Goal: Information Seeking & Learning: Learn about a topic

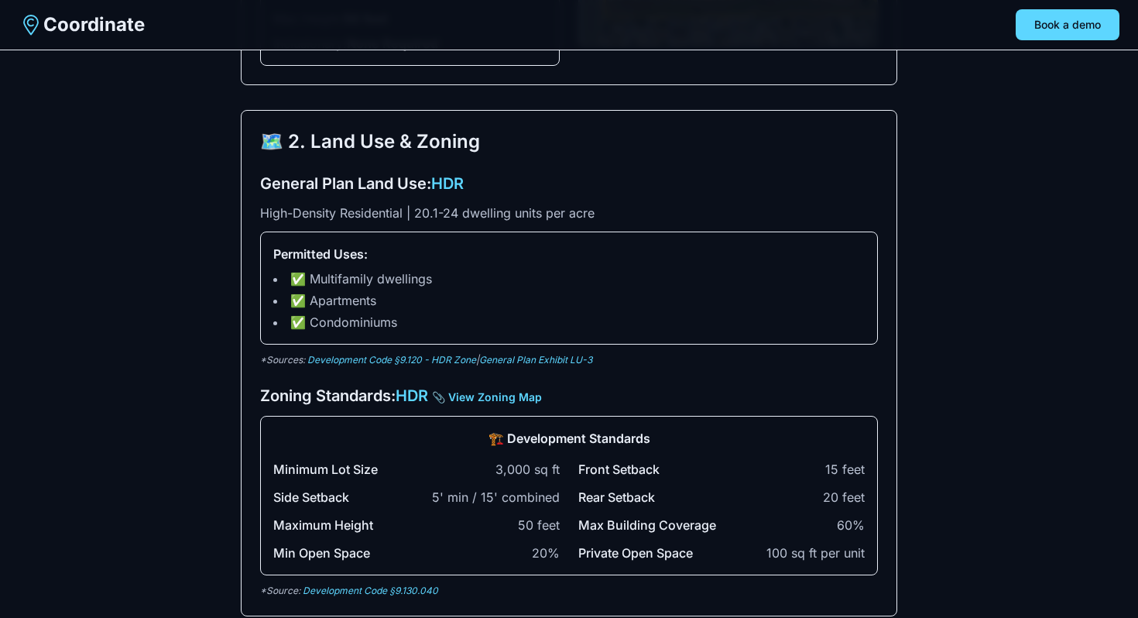
scroll to position [423, 0]
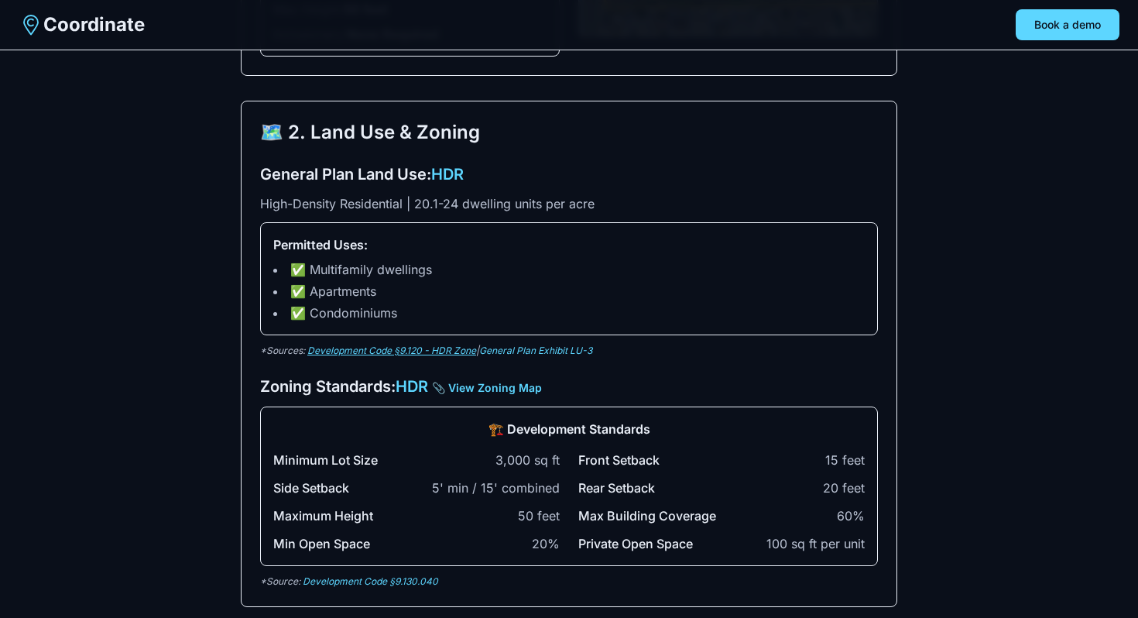
click at [443, 348] on link "Development Code §9.120 - HDR Zone" at bounding box center [391, 351] width 169 height 12
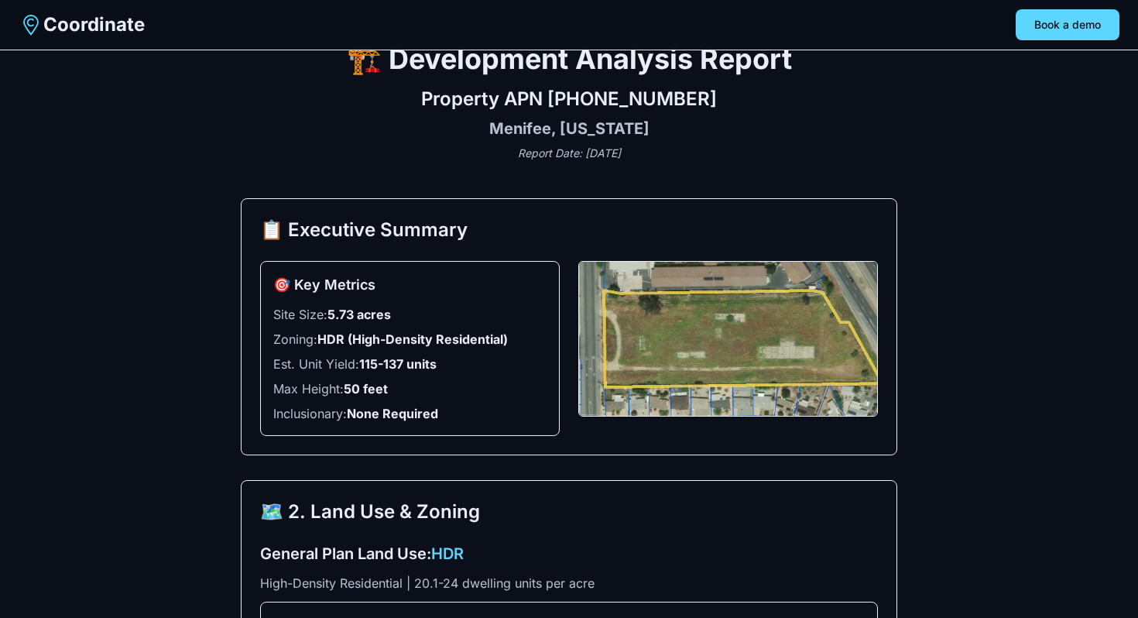
scroll to position [0, 0]
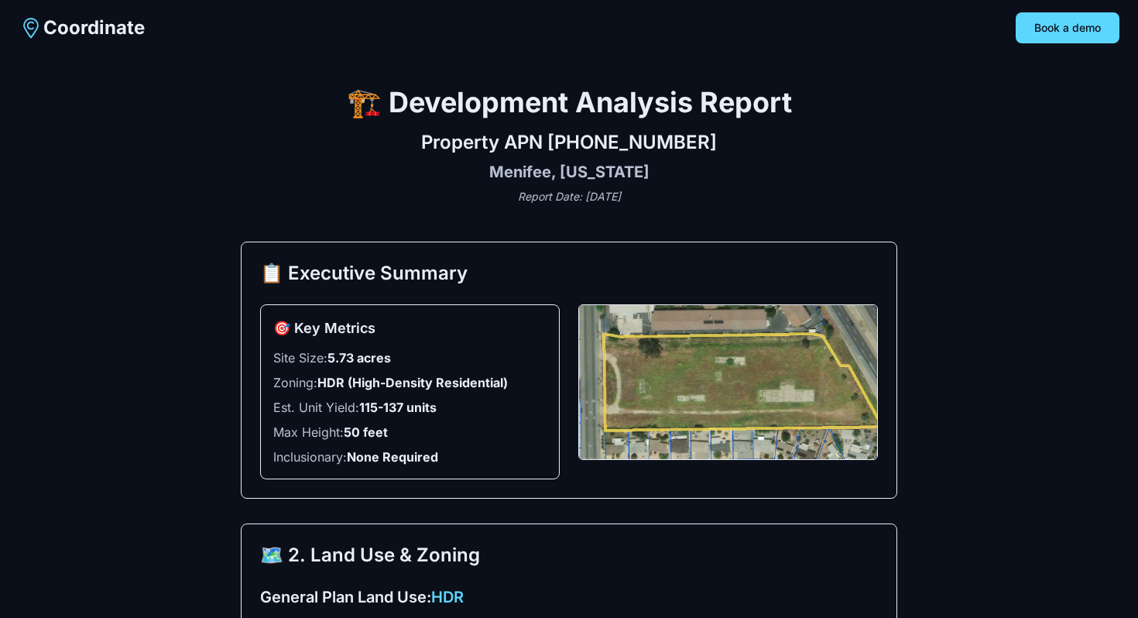
click at [304, 156] on div "Property APN 336-060-019 Menifee, California Report Date: August 26, 2025" at bounding box center [569, 167] width 657 height 74
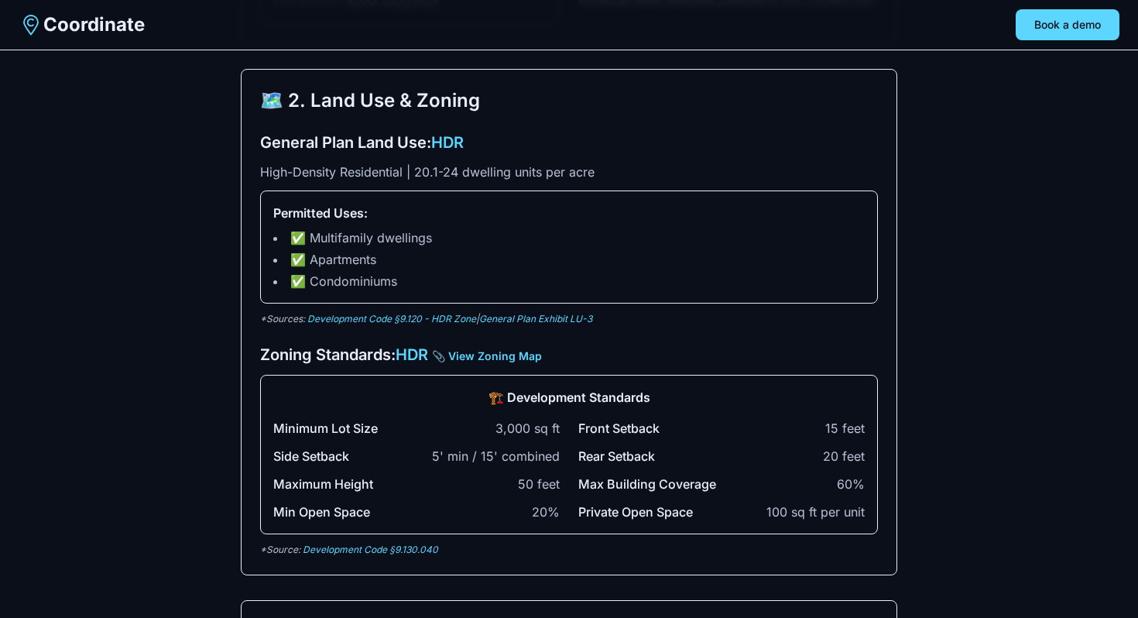
scroll to position [454, 0]
click at [413, 320] on link "Development Code §9.120 - HDR Zone" at bounding box center [391, 320] width 169 height 12
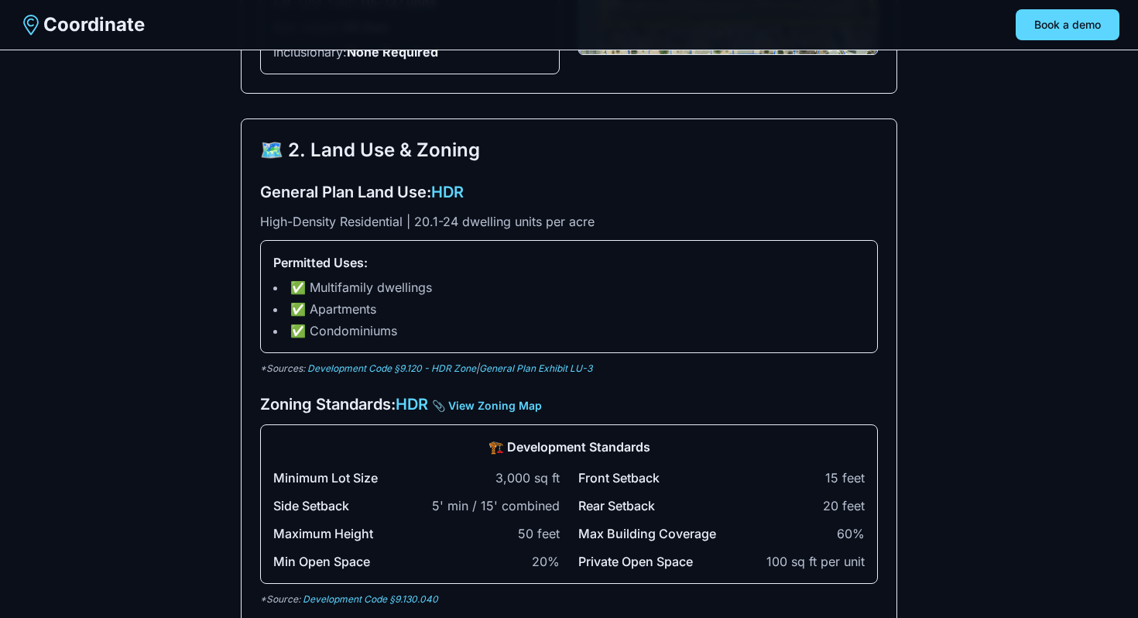
scroll to position [0, 0]
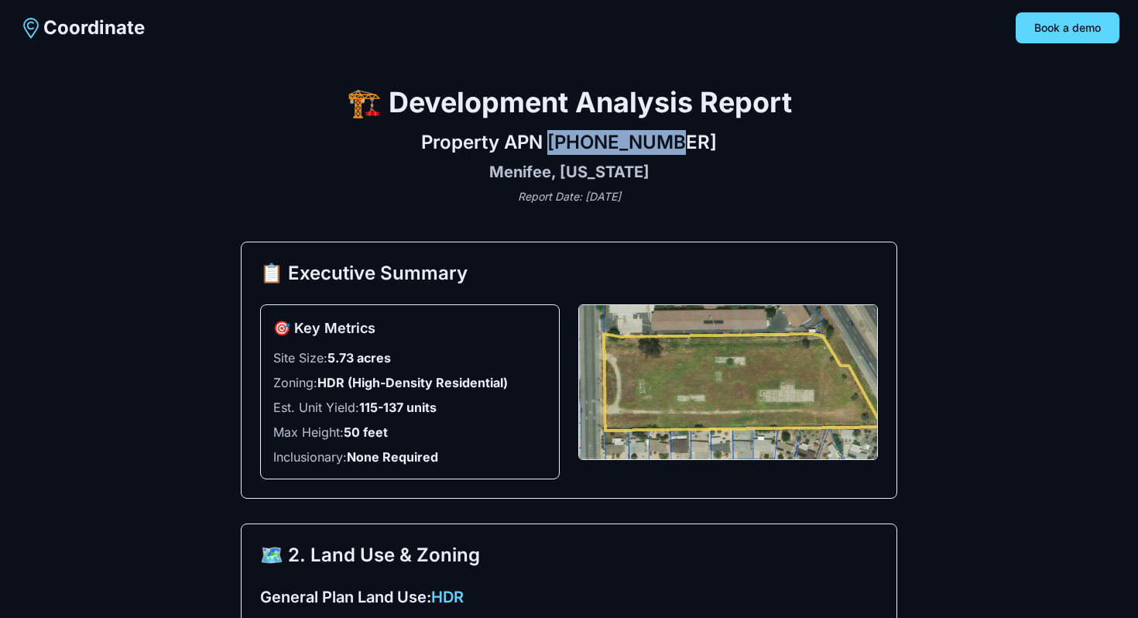
drag, startPoint x: 574, startPoint y: 145, endPoint x: 722, endPoint y: 146, distance: 147.1
click at [722, 146] on h2 "Property APN 336-060-019" at bounding box center [569, 142] width 657 height 25
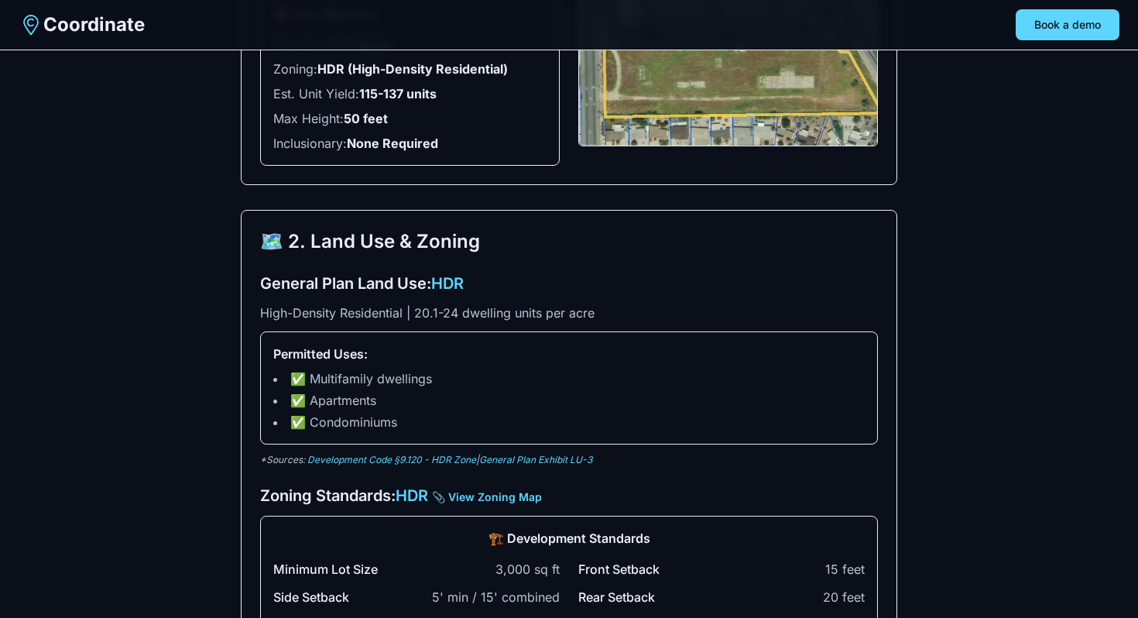
scroll to position [314, 0]
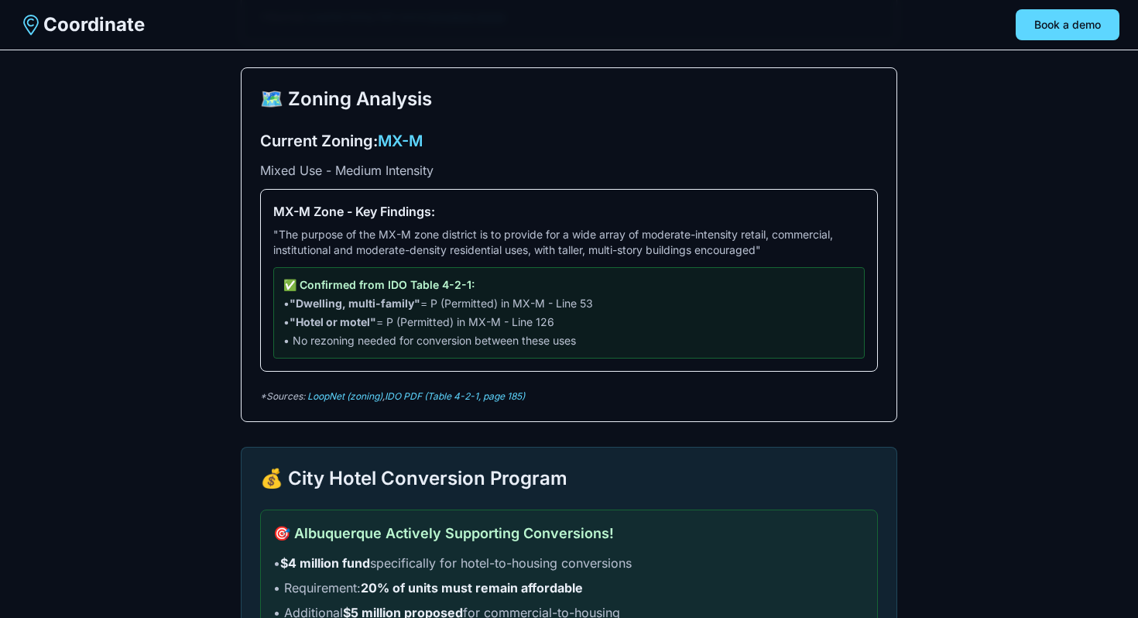
scroll to position [986, 0]
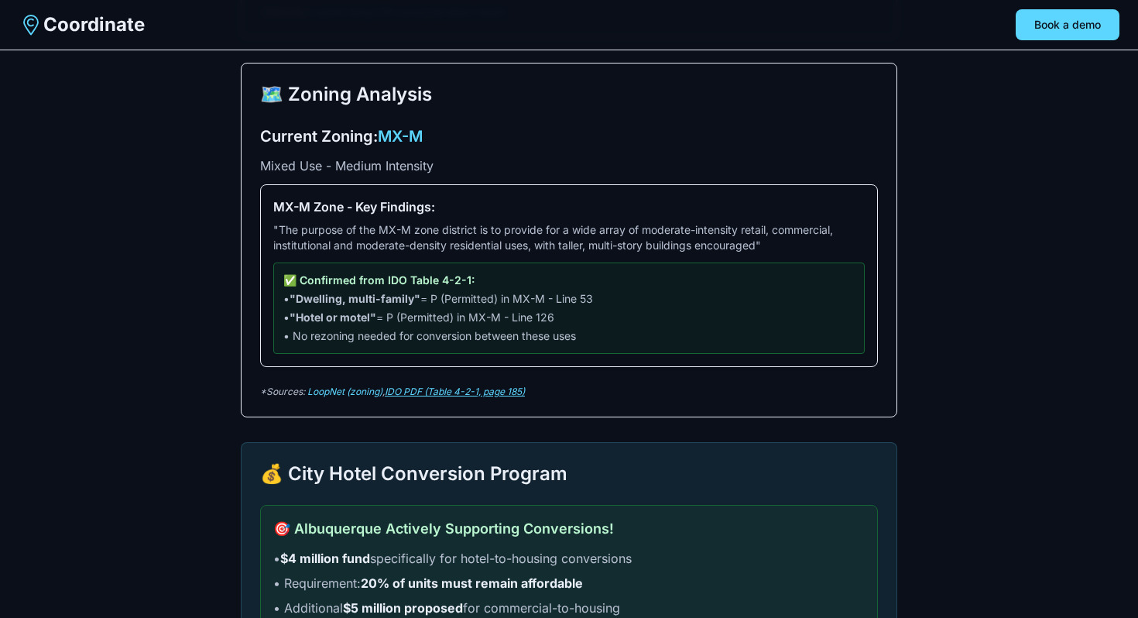
click at [467, 391] on link "IDO PDF (Table 4-2-1, page 185)" at bounding box center [455, 392] width 140 height 12
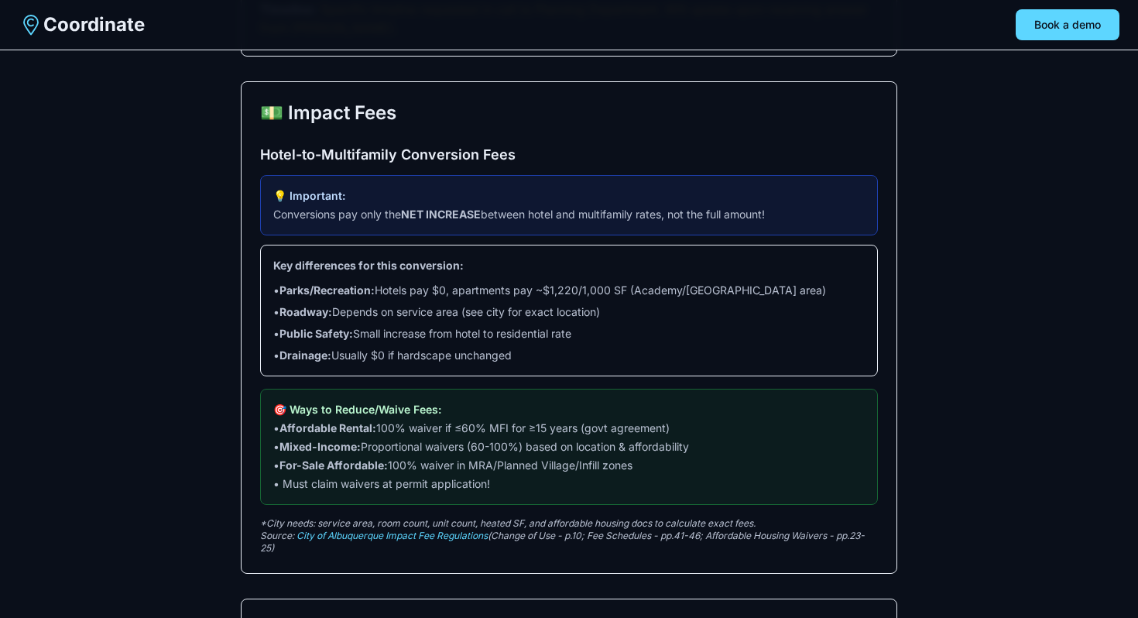
scroll to position [2549, 0]
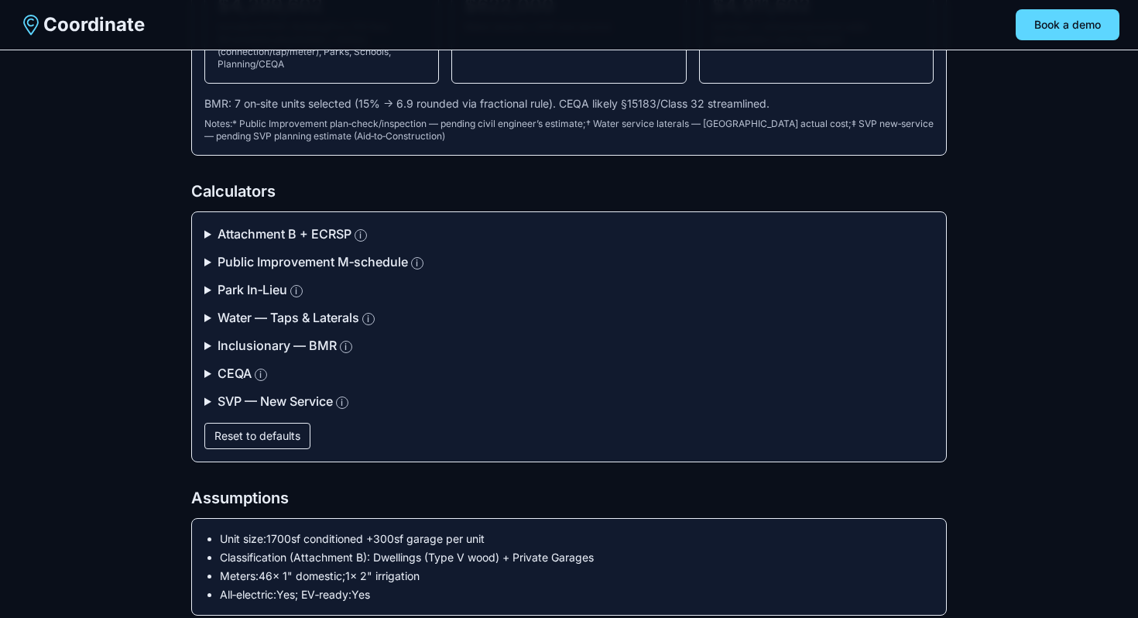
scroll to position [266, 0]
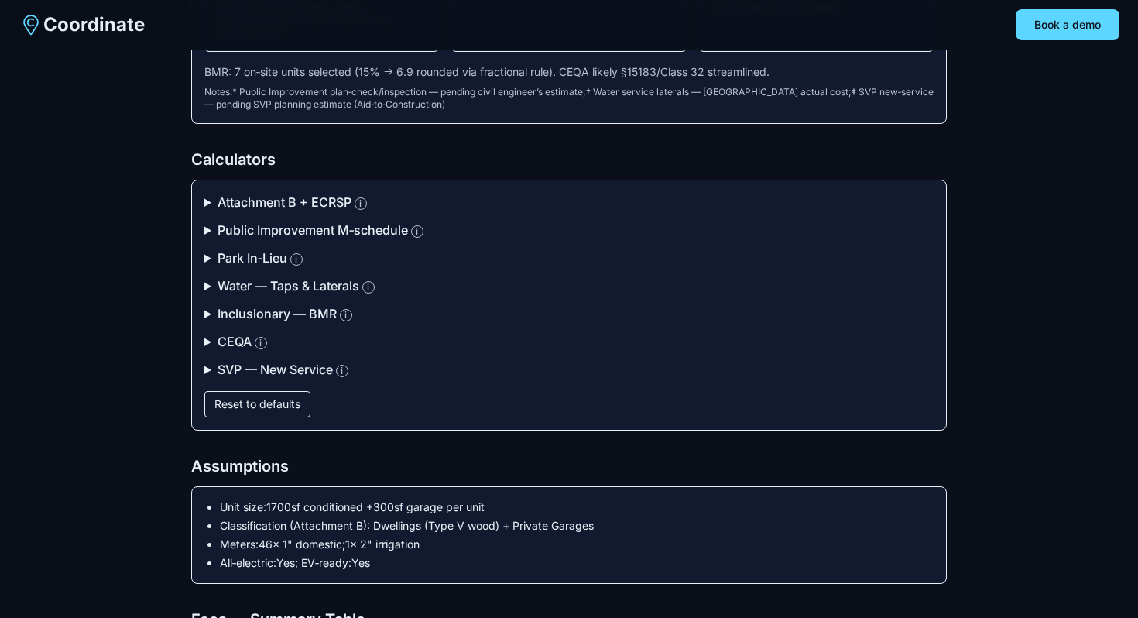
click at [207, 204] on summary "Attachment B + ECRSP i" at bounding box center [568, 202] width 729 height 19
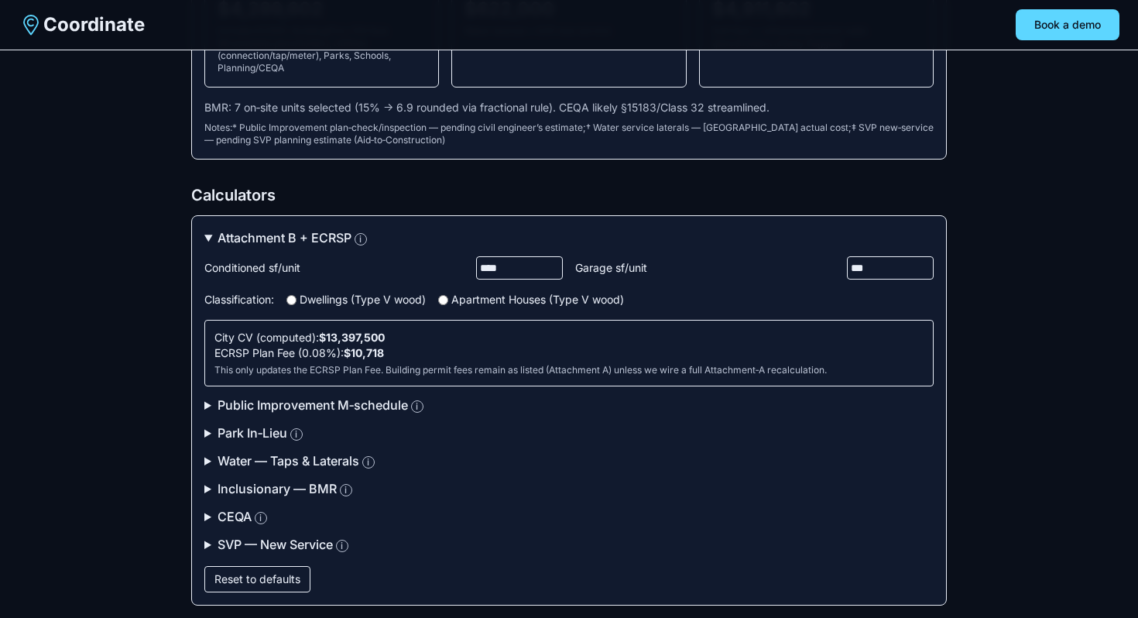
scroll to position [255, 0]
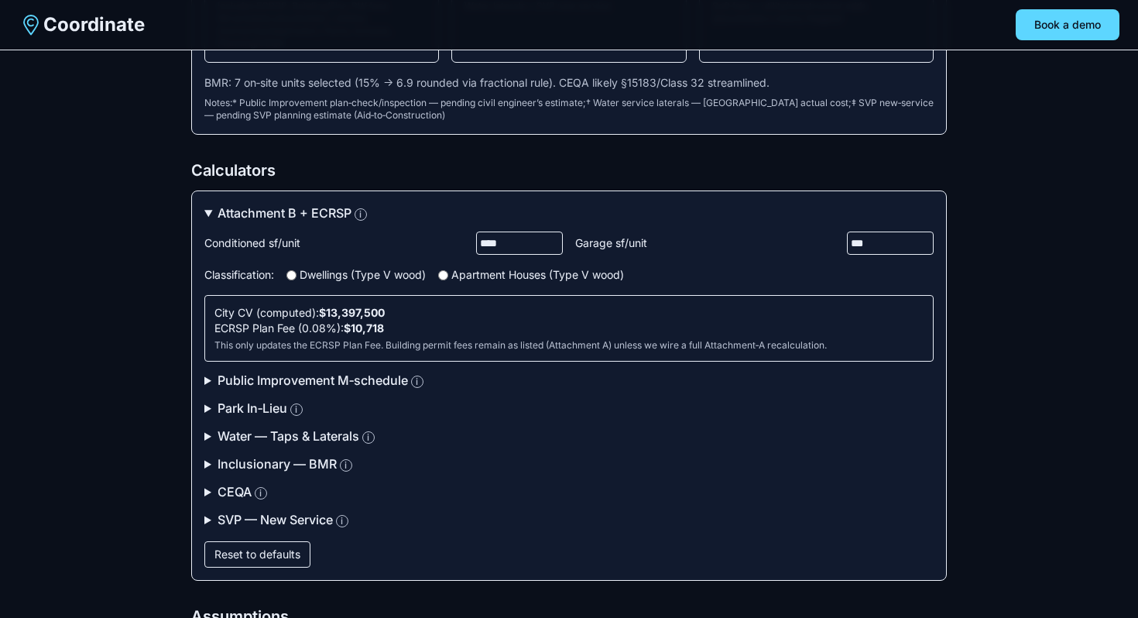
click at [465, 276] on label "Apartment Houses (Type V wood)" at bounding box center [531, 274] width 186 height 15
click at [378, 273] on label "Dwellings (Type V wood)" at bounding box center [355, 274] width 139 height 15
click at [461, 273] on label "Apartment Houses (Type V wood)" at bounding box center [531, 274] width 186 height 15
click at [380, 272] on label "Dwellings (Type V wood)" at bounding box center [355, 274] width 139 height 15
click at [466, 274] on label "Apartment Houses (Type V wood)" at bounding box center [531, 274] width 186 height 15
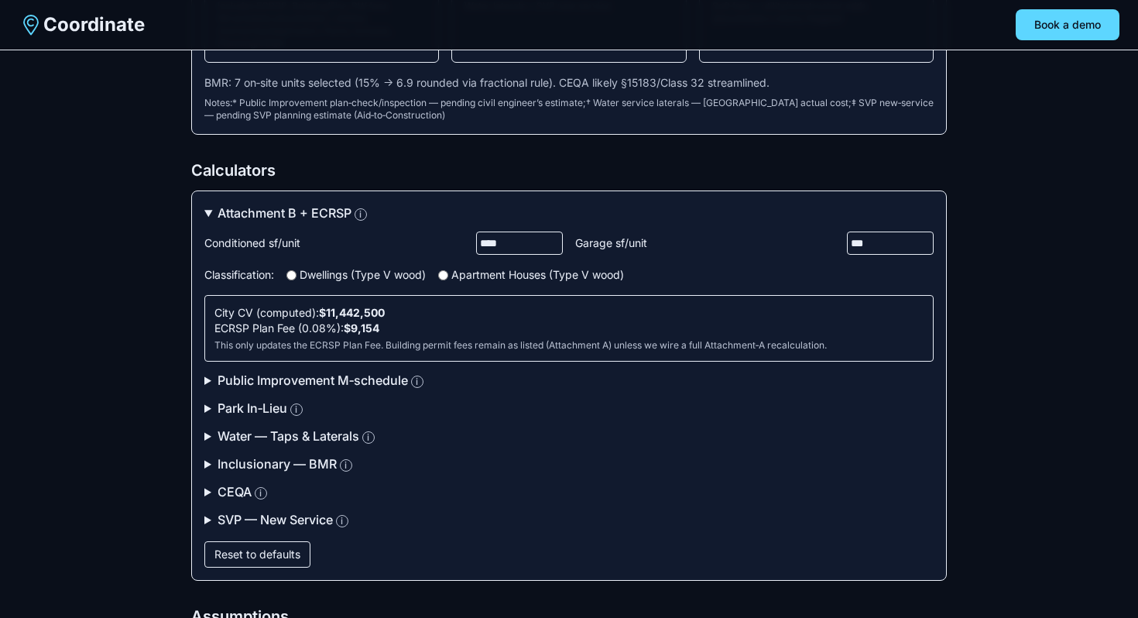
click at [231, 214] on summary "Attachment B + ECRSP i" at bounding box center [568, 213] width 729 height 19
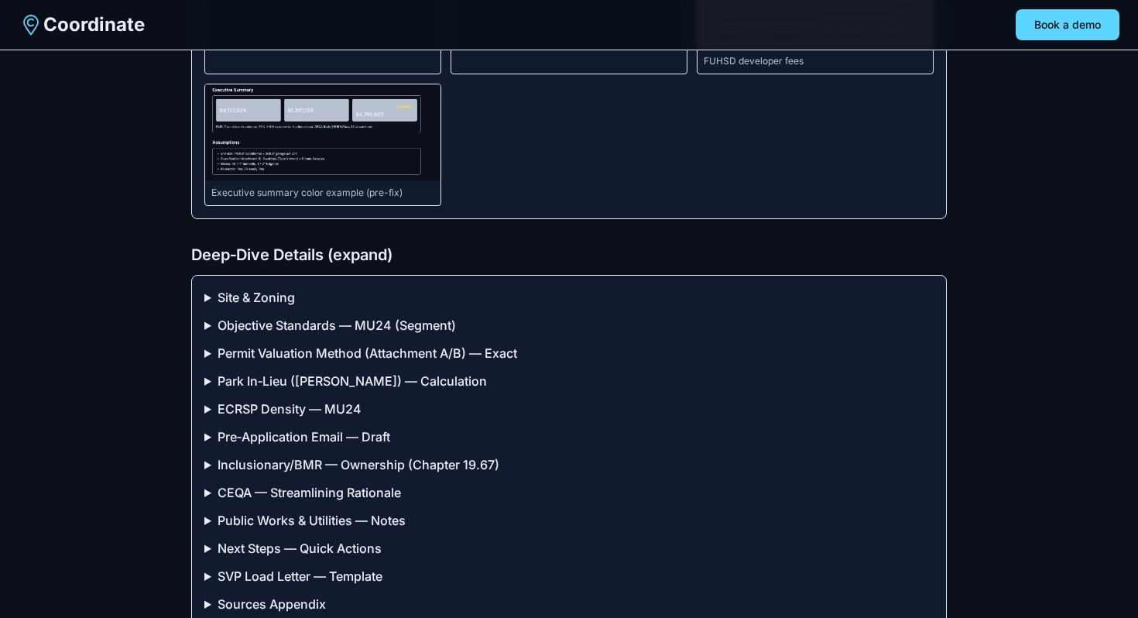
scroll to position [2755, 0]
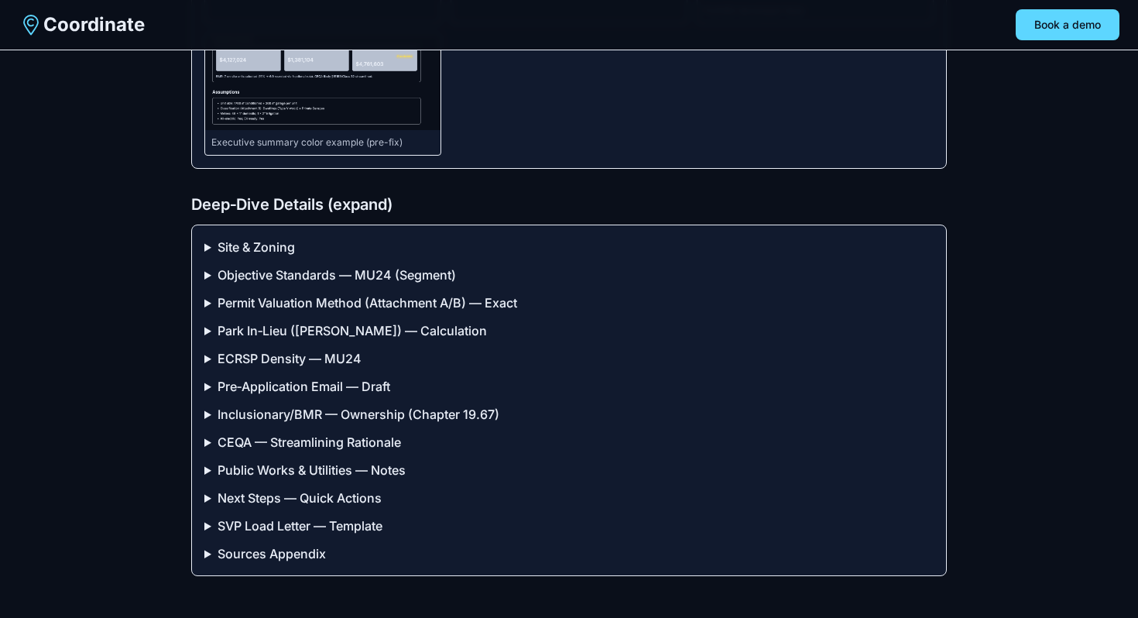
click at [264, 312] on summary "Permit Valuation Method (Attachment A/B) — Exact" at bounding box center [568, 302] width 729 height 19
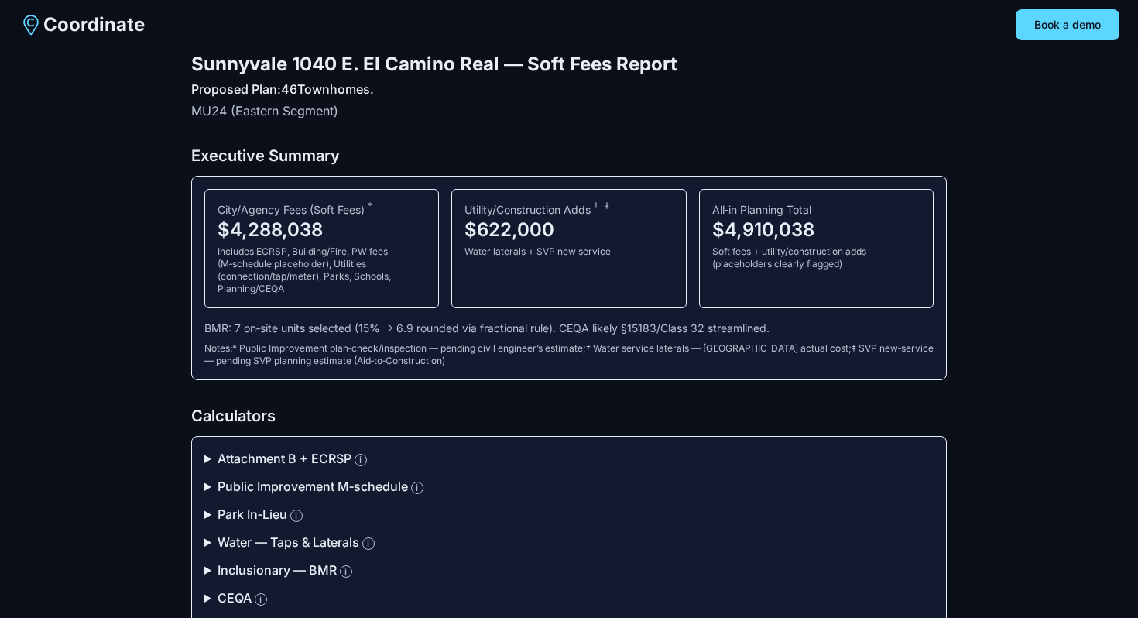
scroll to position [9, 0]
